Goal: Task Accomplishment & Management: Complete application form

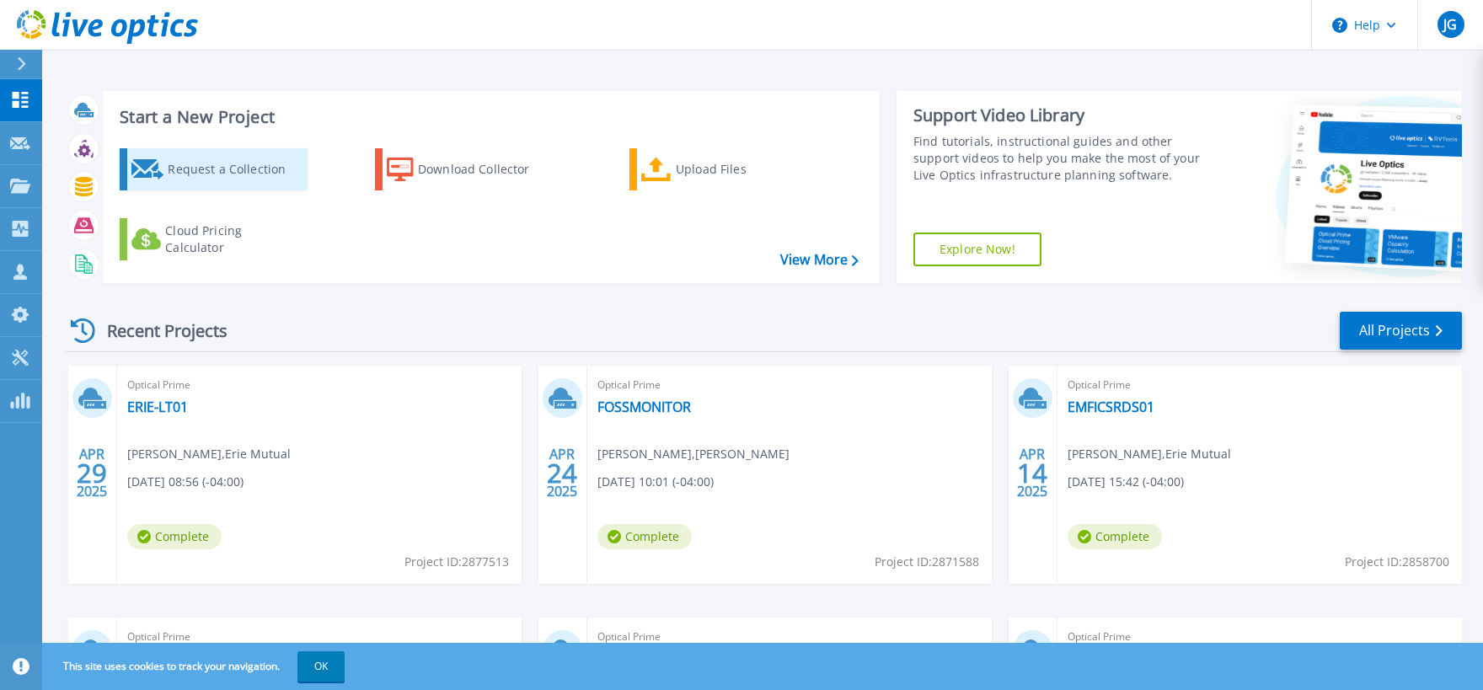
click at [266, 176] on div "Request a Collection" at bounding box center [235, 169] width 135 height 34
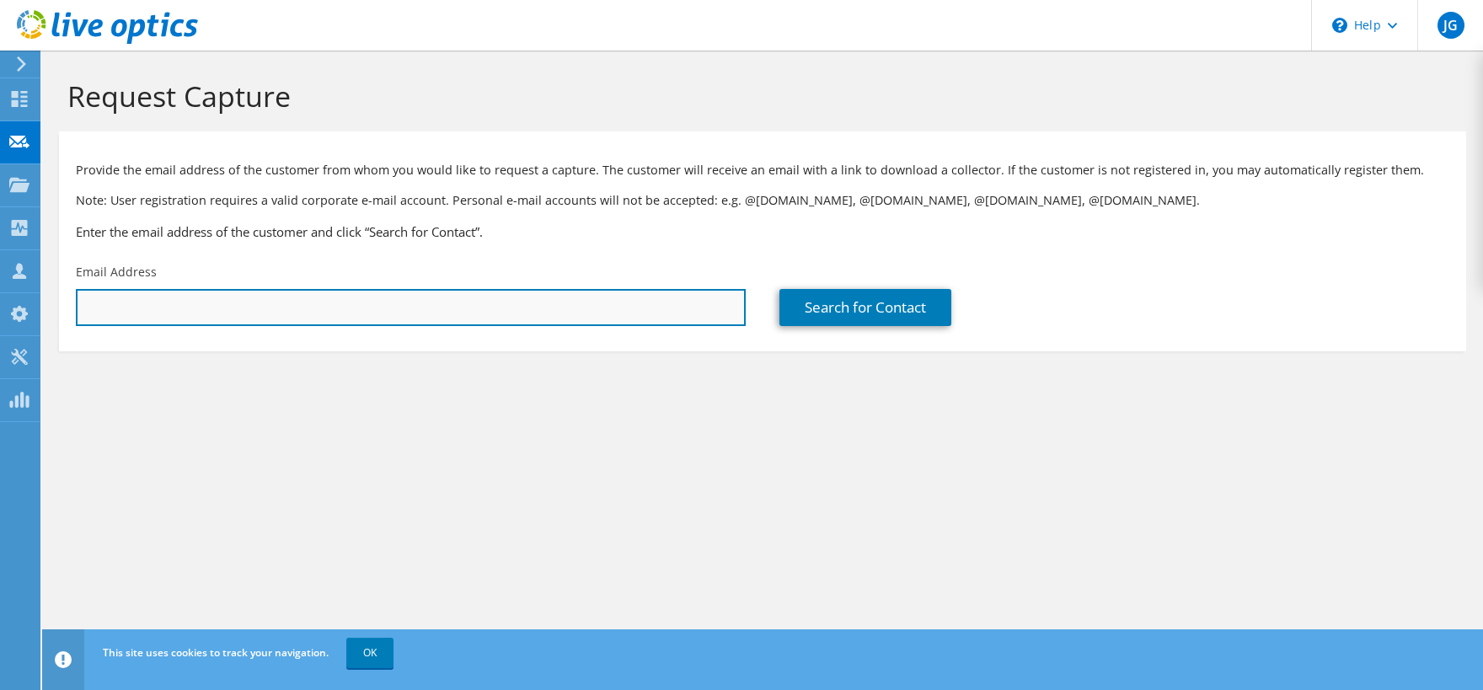
click at [252, 309] on input "text" at bounding box center [411, 307] width 670 height 37
paste input "[PERSON_NAME][EMAIL_ADDRESS][DOMAIN_NAME]"
type input "[PERSON_NAME][EMAIL_ADDRESS][DOMAIN_NAME]"
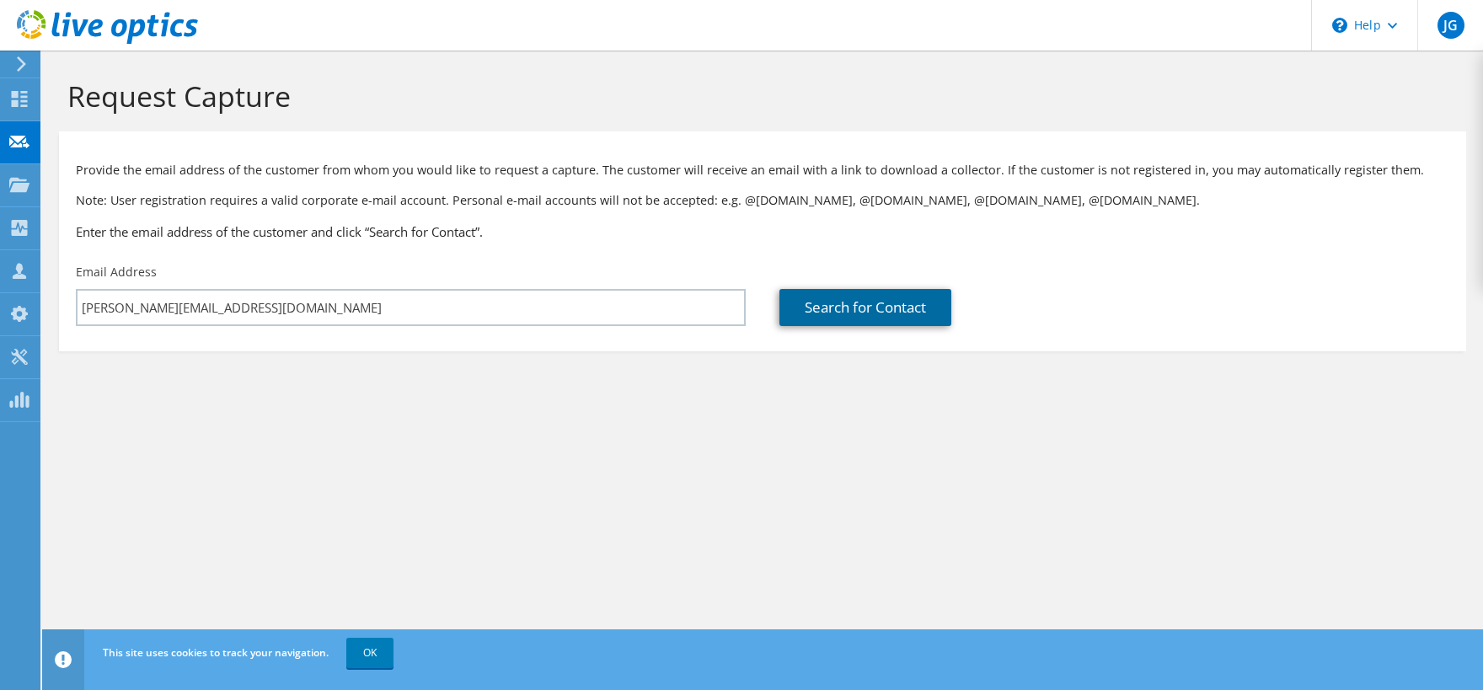
click at [837, 305] on link "Search for Contact" at bounding box center [865, 307] width 172 height 37
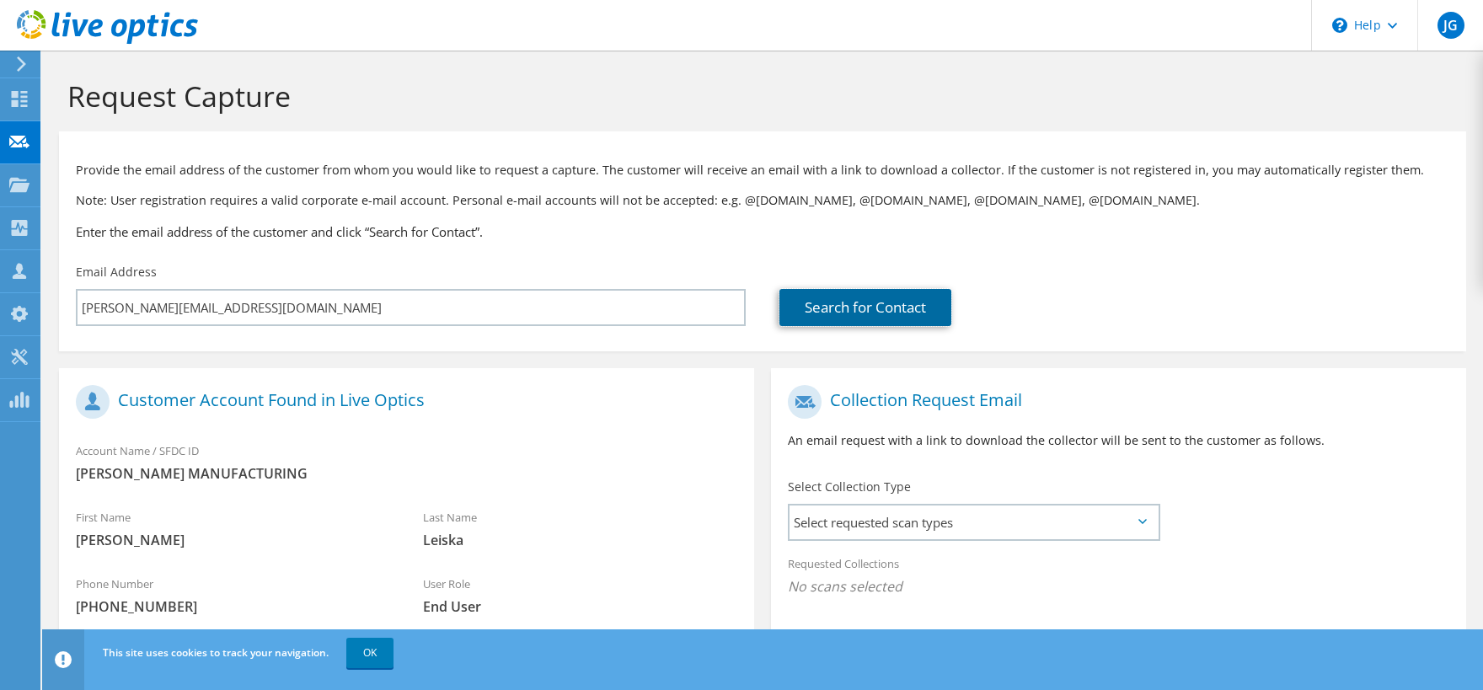
scroll to position [232, 0]
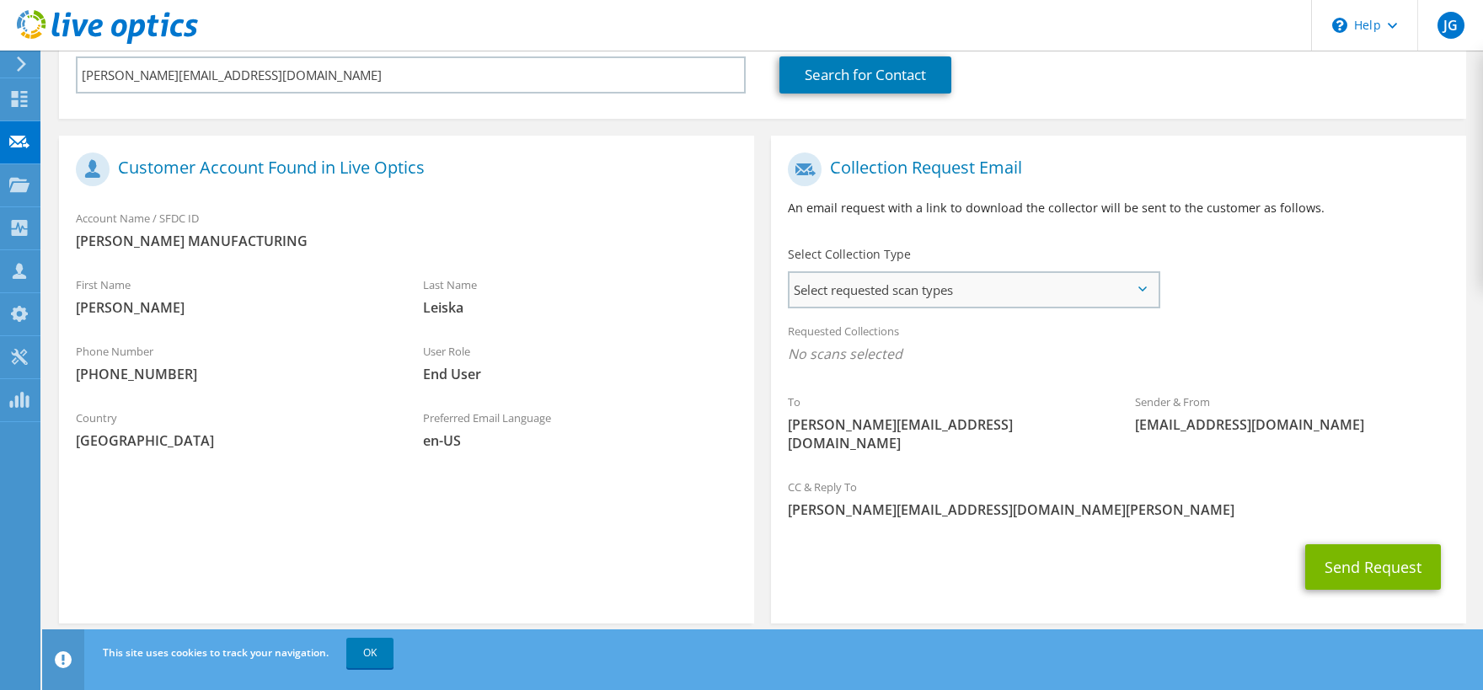
click at [1010, 291] on span "Select requested scan types" at bounding box center [973, 290] width 368 height 34
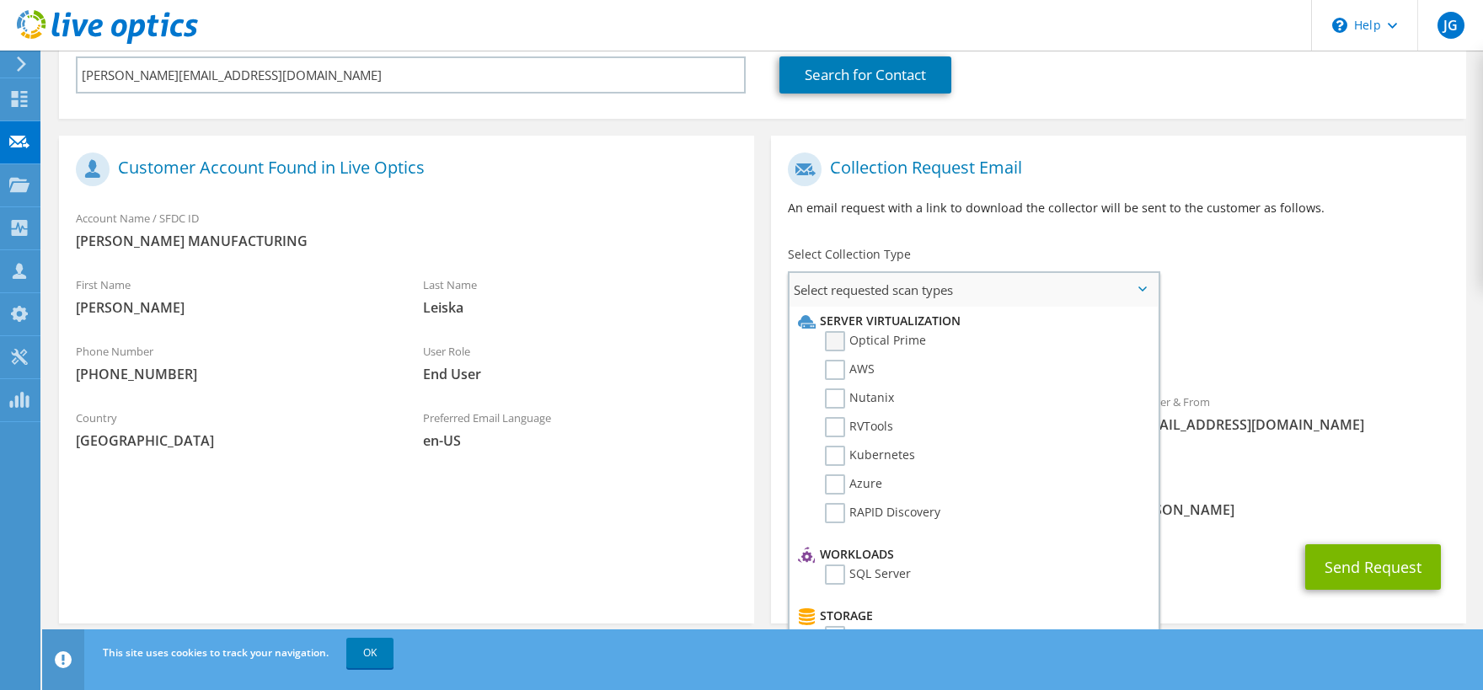
click at [911, 337] on label "Optical Prime" at bounding box center [875, 341] width 101 height 20
click at [0, 0] on input "Optical Prime" at bounding box center [0, 0] width 0 height 0
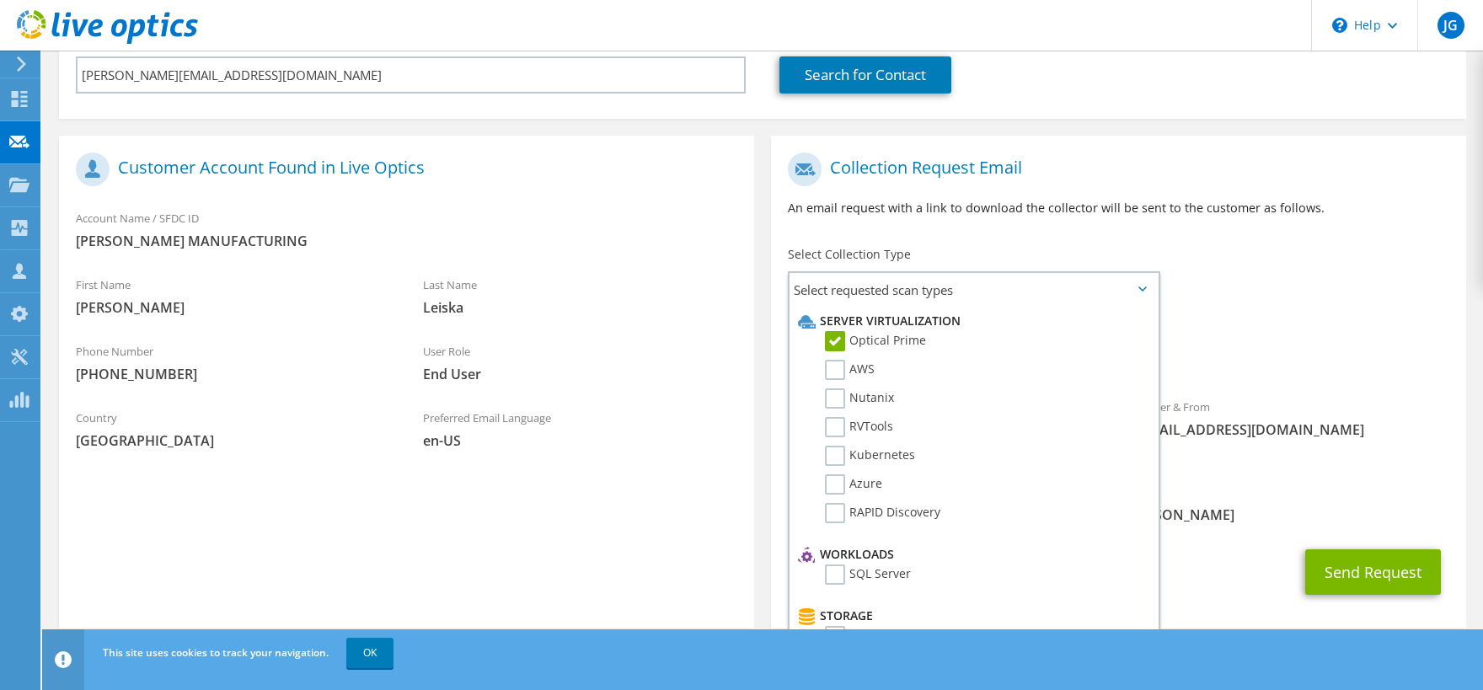
click at [1192, 320] on div "Requested Collections No scans selected Optical Prime" at bounding box center [1118, 346] width 695 height 67
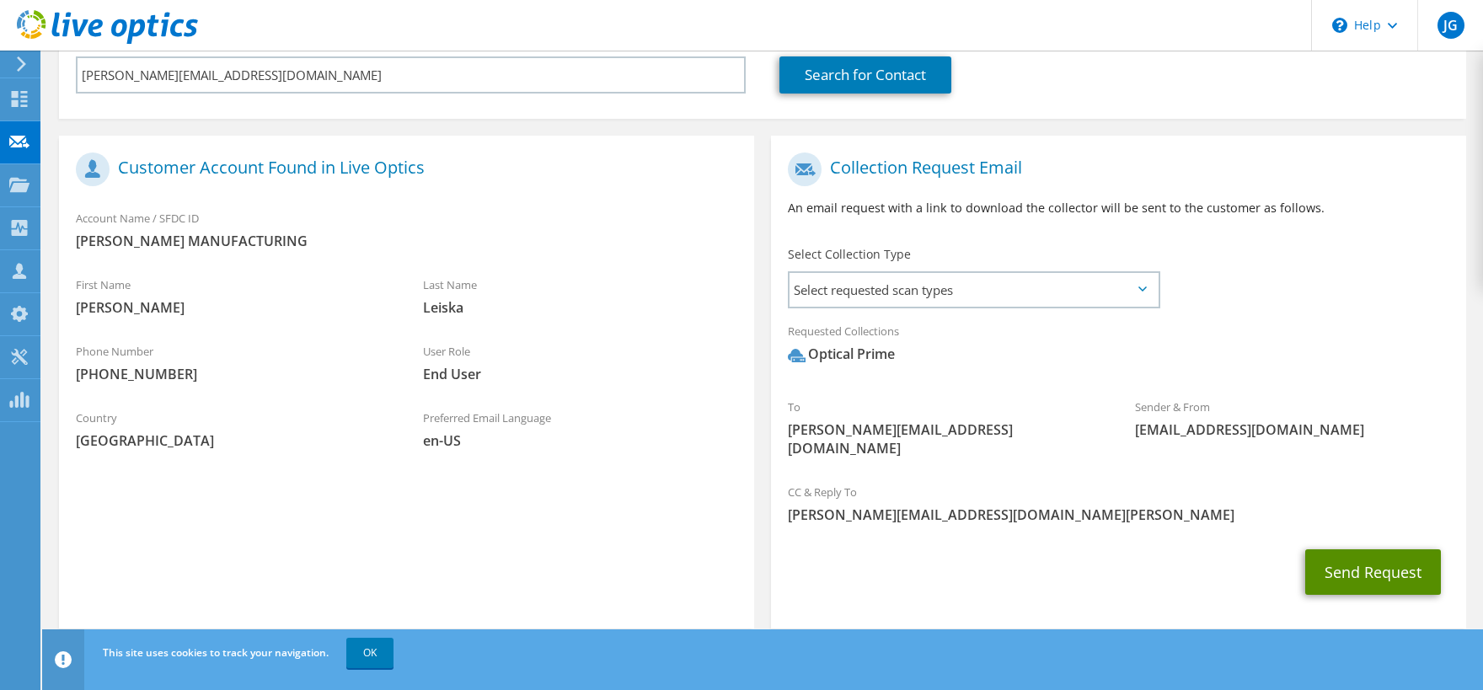
click at [1332, 551] on button "Send Request" at bounding box center [1373, 571] width 136 height 45
